Goal: Check status: Check status

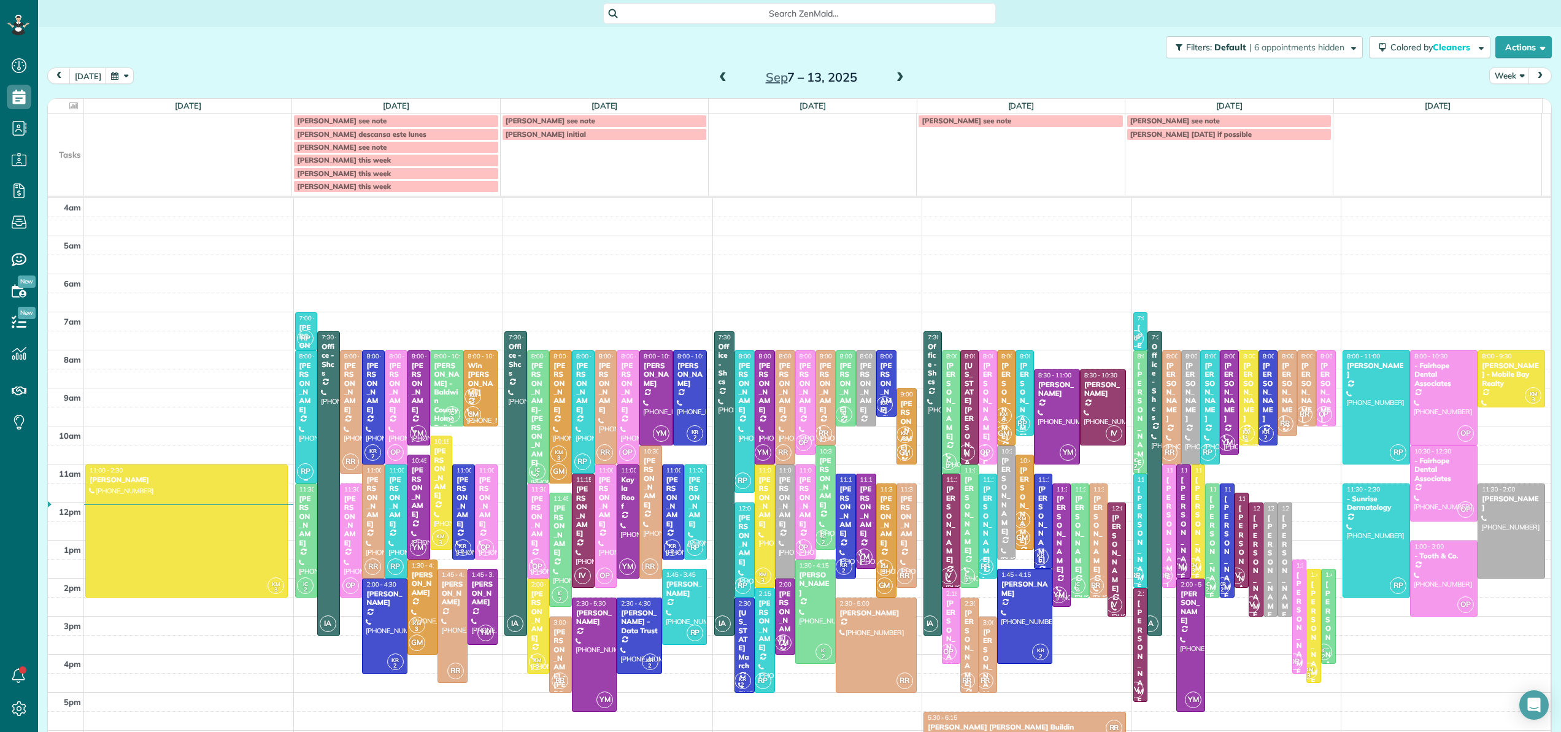
scroll to position [88, 0]
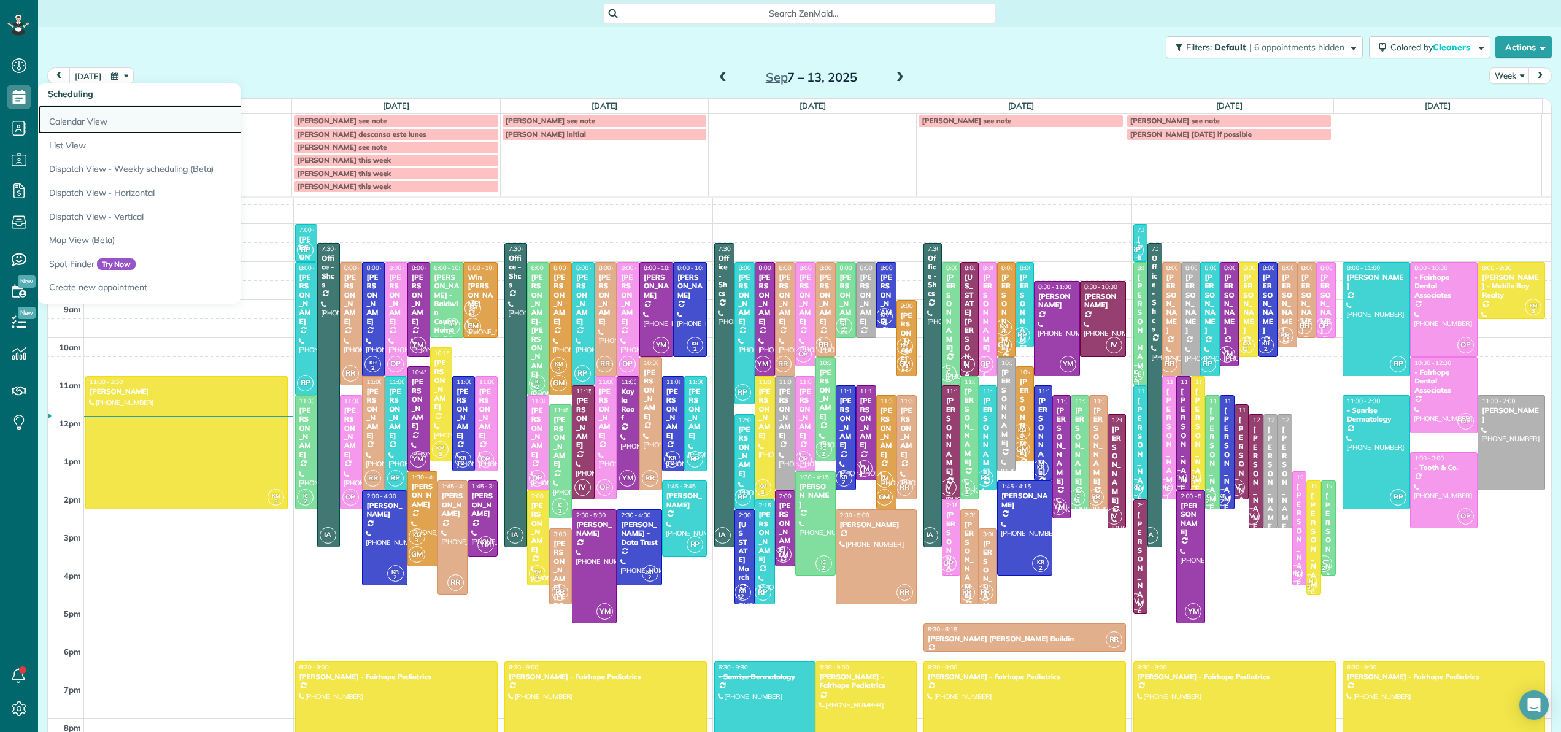
click at [65, 114] on link "Calendar View" at bounding box center [191, 120] width 307 height 28
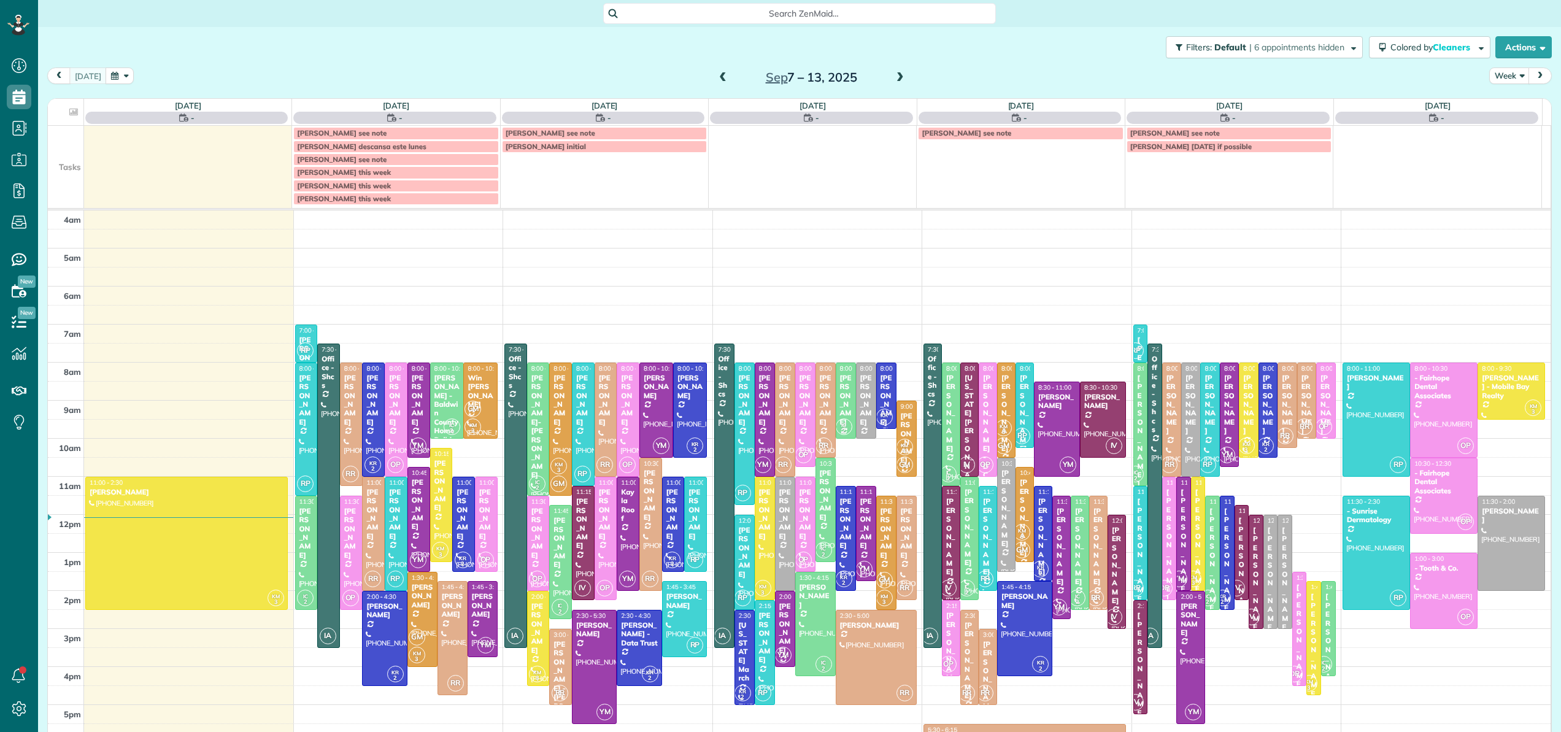
scroll to position [88, 0]
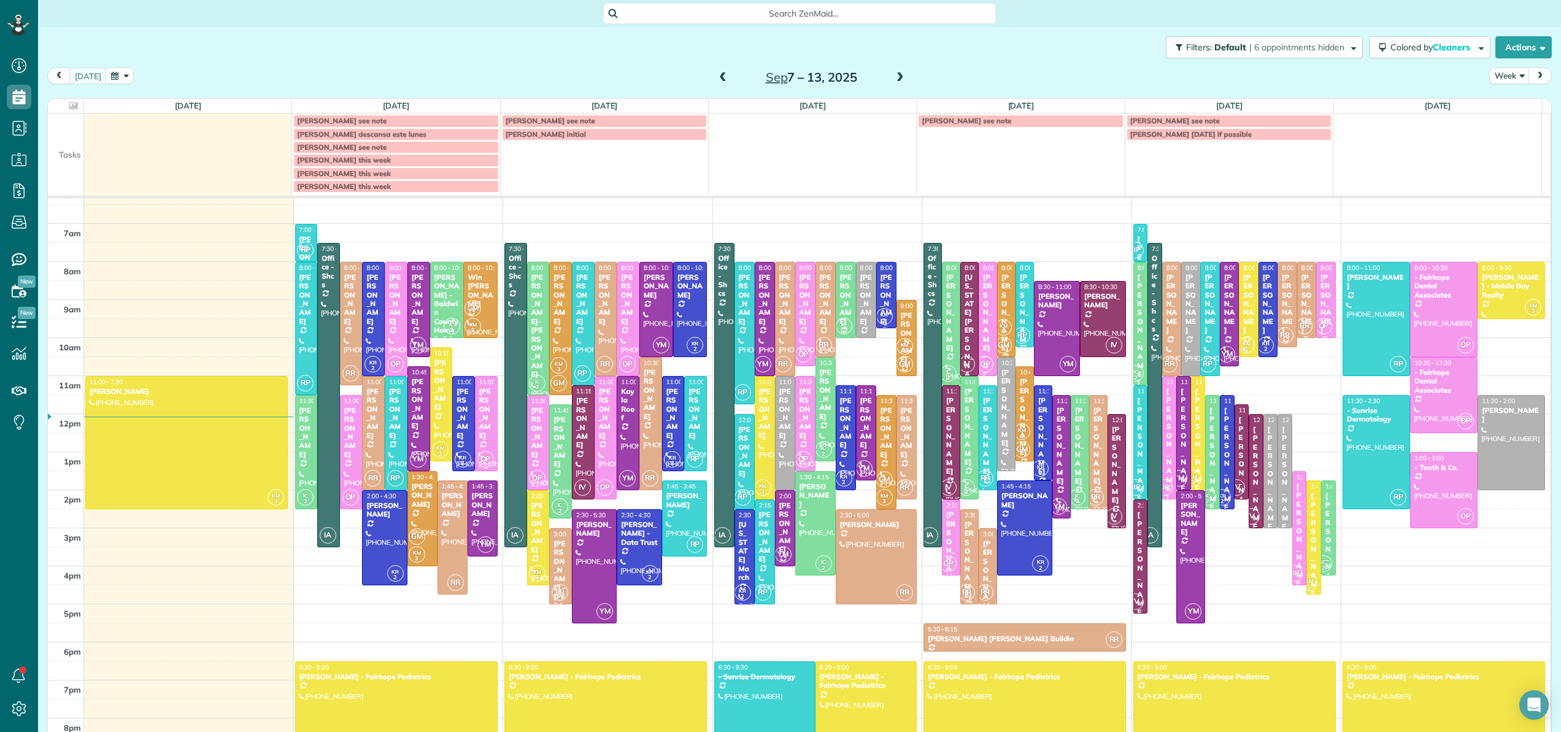
click at [479, 411] on div "[PERSON_NAME]" at bounding box center [486, 413] width 15 height 53
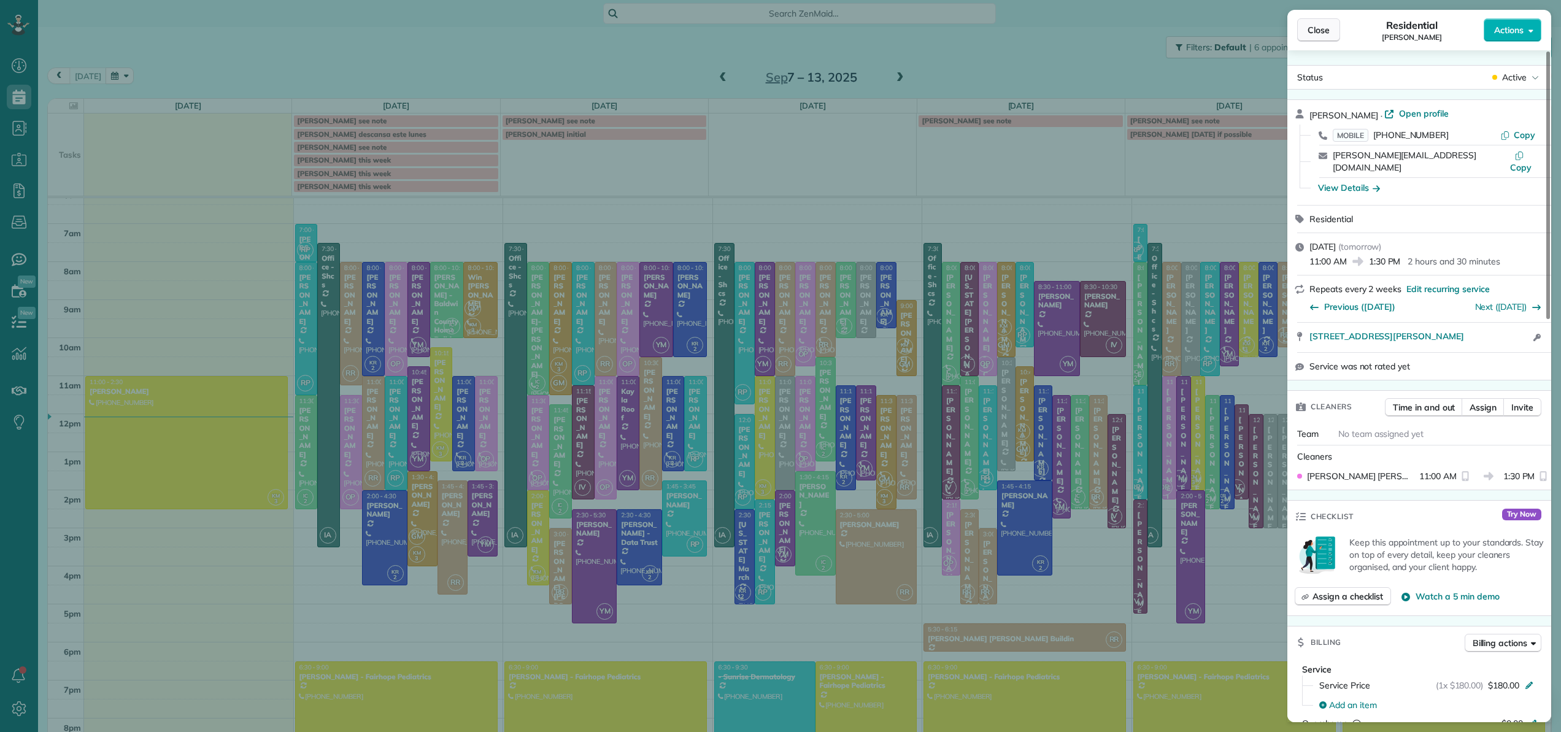
click at [1317, 36] on span "Close" at bounding box center [1319, 30] width 22 height 12
